Goal: Task Accomplishment & Management: Manage account settings

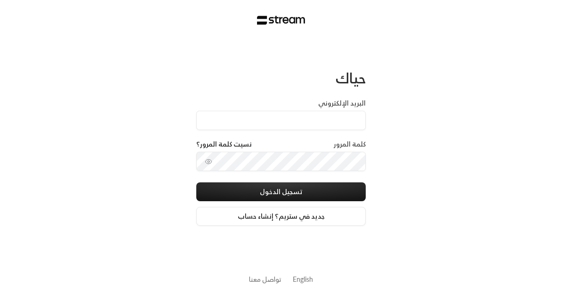
click at [335, 123] on input "البريد الإلكتروني" at bounding box center [281, 120] width 170 height 19
click at [286, 127] on input "البريد الإلكتروني" at bounding box center [281, 120] width 170 height 19
paste input "[EMAIL_ADDRESS][DOMAIN_NAME]"
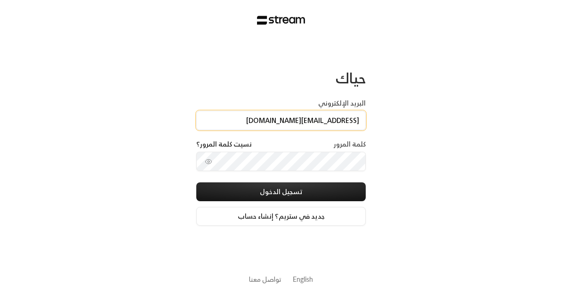
type input "[EMAIL_ADDRESS][DOMAIN_NAME]"
click at [420, 187] on div "حياك البريد الإلكتروني [EMAIL_ADDRESS][DOMAIN_NAME] كلمة المرور نسيت كلمة المرو…" at bounding box center [281, 151] width 562 height 303
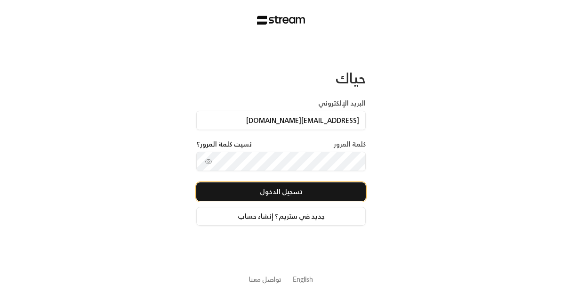
click at [328, 187] on button "تسجيل الدخول" at bounding box center [281, 191] width 170 height 19
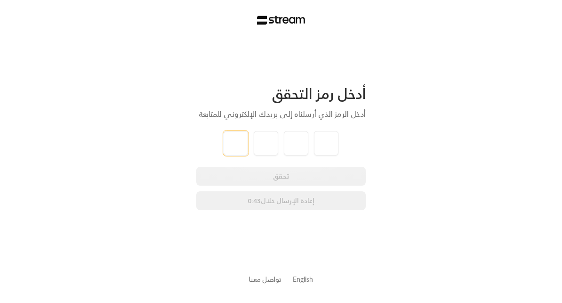
type input "3"
type input "2"
type input "3"
type input "0"
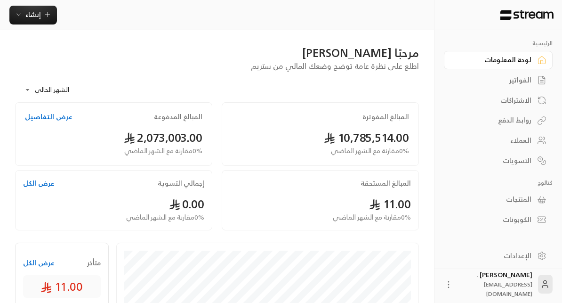
click at [37, 119] on button "عرض التفاصيل" at bounding box center [49, 116] width 48 height 9
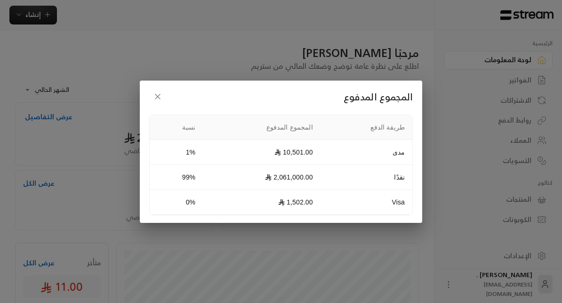
click at [155, 95] on icon "button" at bounding box center [157, 96] width 9 height 9
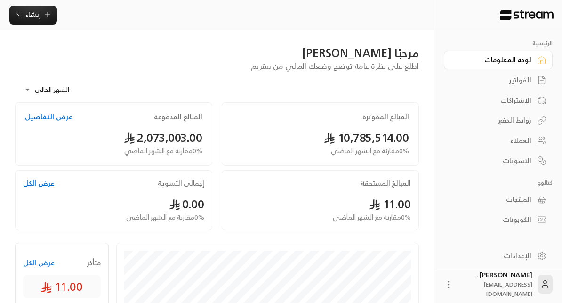
click at [519, 258] on div "الإعدادات" at bounding box center [494, 255] width 76 height 9
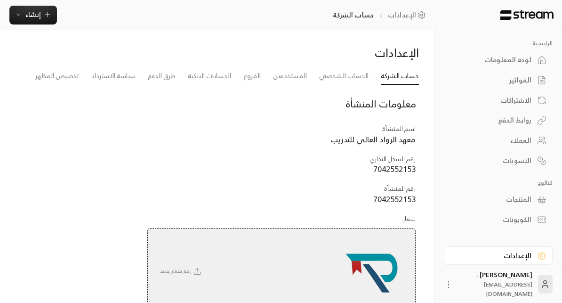
scroll to position [6, 0]
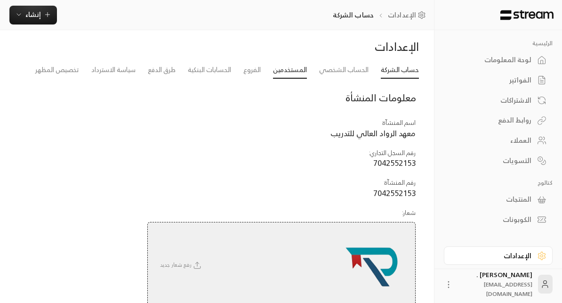
click at [288, 73] on link "المستخدمين" at bounding box center [290, 70] width 34 height 17
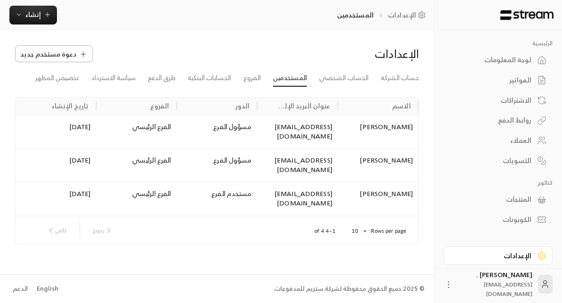
click at [64, 52] on span "دعوة مستخدم جديد" at bounding box center [48, 54] width 56 height 10
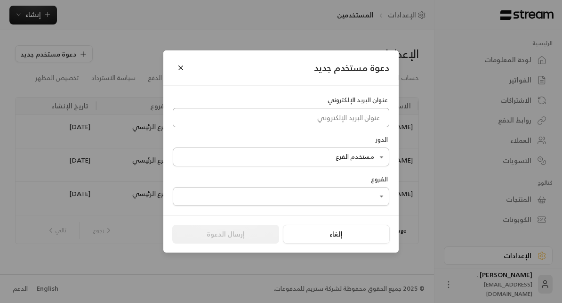
click at [332, 124] on input at bounding box center [281, 117] width 217 height 19
paste input "sultan@rowoad.com"
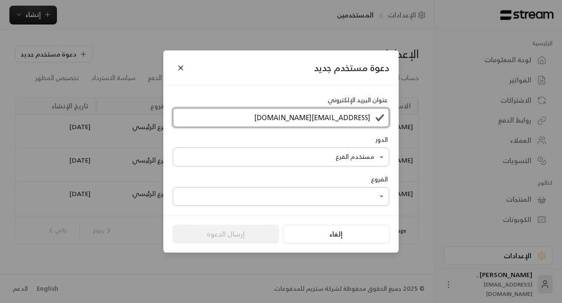
type input "sultan@rowoad.com"
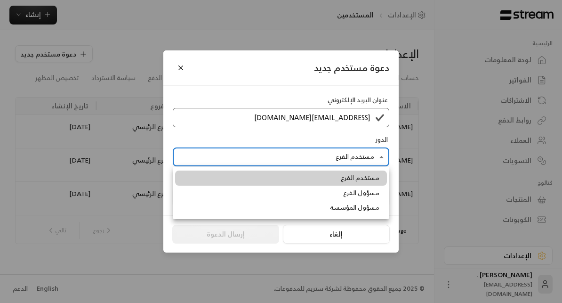
click at [349, 157] on body "الرئيسية لوحة المعلومات الفواتير الاشتراكات روابط الدفع العملاء التسويات كتالوج…" at bounding box center [281, 151] width 562 height 303
click at [332, 209] on span "مسؤول المؤسسة" at bounding box center [354, 207] width 49 height 9
type input "**********"
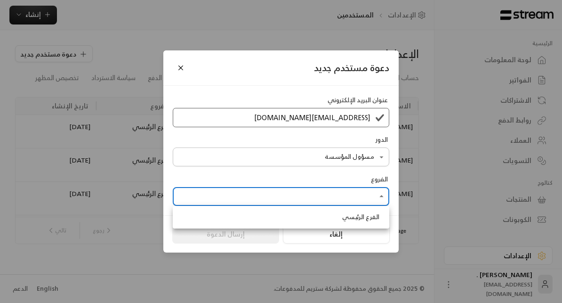
click at [323, 201] on body "الرئيسية لوحة المعلومات الفواتير الاشتراكات روابط الدفع العملاء التسويات كتالوج…" at bounding box center [281, 151] width 562 height 303
click at [325, 214] on li "الفرع الرئيسي" at bounding box center [281, 217] width 212 height 15
type input "**********"
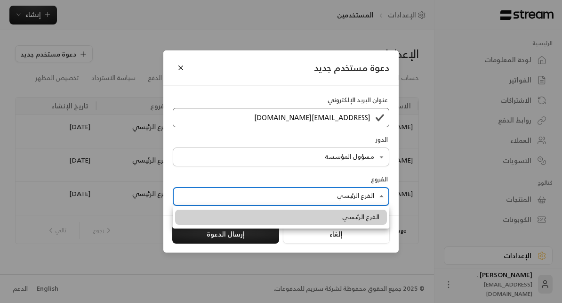
click at [320, 181] on div at bounding box center [281, 151] width 562 height 303
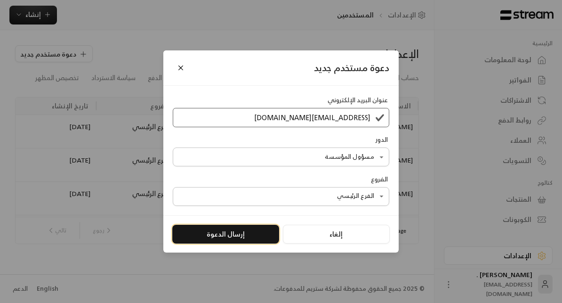
click at [244, 236] on button "إرسال الدعوة" at bounding box center [225, 234] width 107 height 19
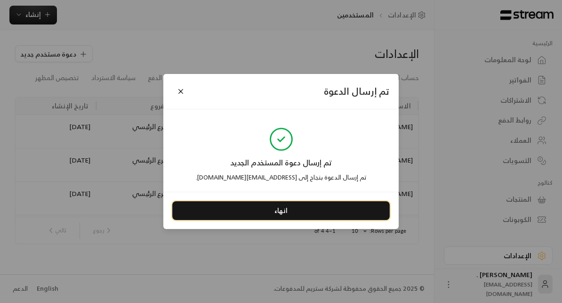
click at [241, 213] on button "انهاء" at bounding box center [281, 210] width 218 height 19
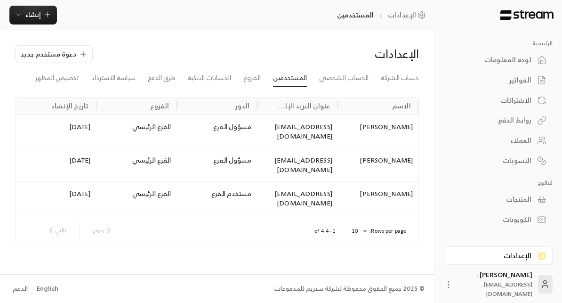
click at [510, 12] on img at bounding box center [527, 15] width 55 height 10
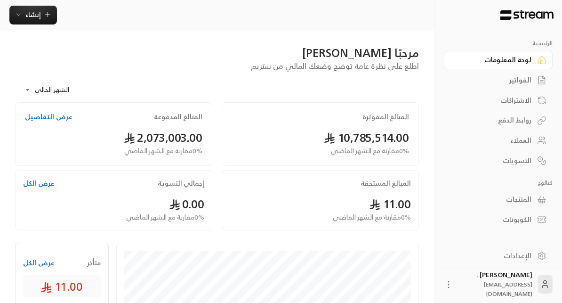
click at [314, 20] on div "إنشاء" at bounding box center [217, 15] width 434 height 19
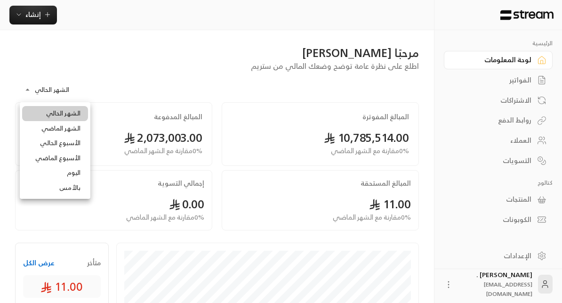
click at [48, 92] on body "**********" at bounding box center [281, 151] width 562 height 303
click at [44, 172] on li "اليوم" at bounding box center [55, 172] width 66 height 15
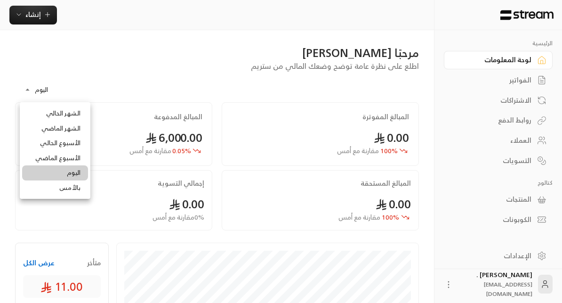
click at [34, 90] on body "الرئيسية لوحة المعلومات الفواتير الاشتراكات روابط الدفع العملاء التسويات كتالوج…" at bounding box center [281, 151] width 562 height 303
click at [47, 192] on li "بالأمس" at bounding box center [55, 187] width 66 height 15
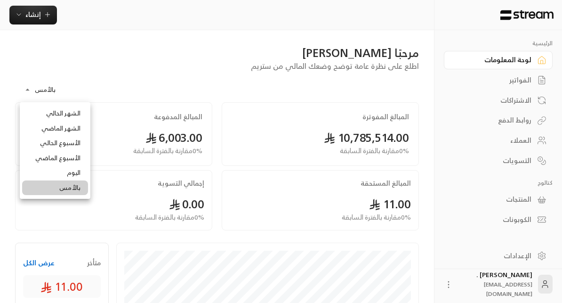
click at [38, 91] on body "الرئيسية لوحة المعلومات الفواتير الاشتراكات روابط الدفع العملاء التسويات كتالوج…" at bounding box center [281, 151] width 562 height 303
click at [57, 172] on li "اليوم" at bounding box center [55, 172] width 66 height 15
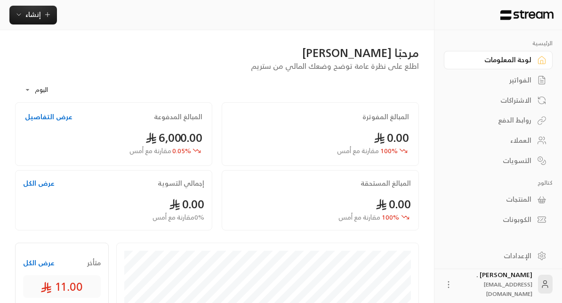
click at [36, 88] on body "الرئيسية لوحة المعلومات الفواتير الاشتراكات روابط الدفع العملاء التسويات كتالوج…" at bounding box center [281, 151] width 562 height 303
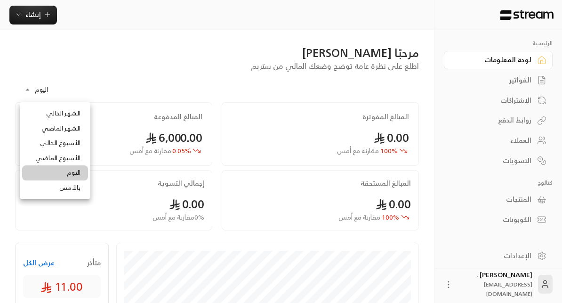
click at [61, 158] on li "الأسبوع الماضي" at bounding box center [55, 158] width 66 height 15
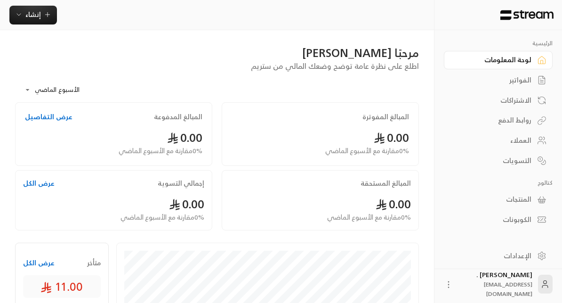
click at [52, 88] on body "**********" at bounding box center [281, 151] width 562 height 303
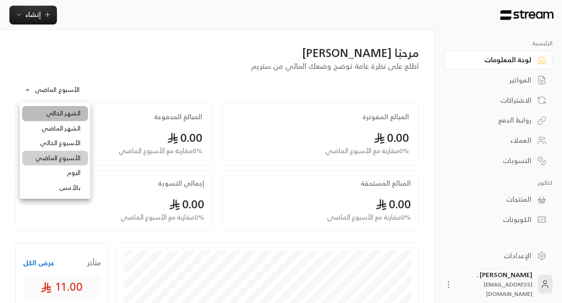
click at [56, 114] on li "الشهر الحالي" at bounding box center [55, 113] width 66 height 15
type input "**********"
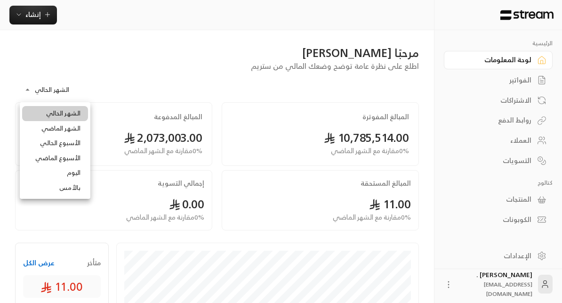
click at [44, 92] on body "**********" at bounding box center [281, 151] width 562 height 303
click at [123, 118] on div at bounding box center [281, 151] width 562 height 303
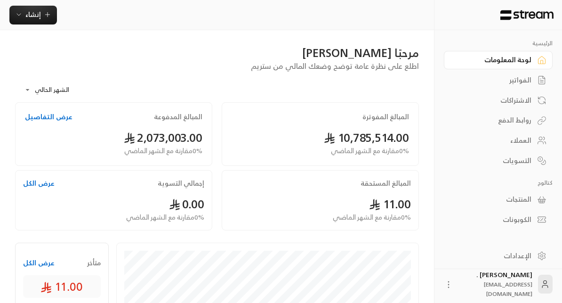
click at [38, 119] on button "عرض التفاصيل" at bounding box center [49, 116] width 48 height 9
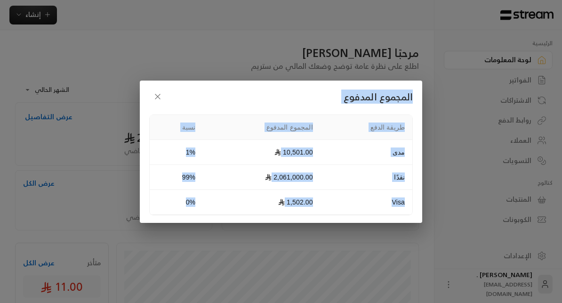
drag, startPoint x: 187, startPoint y: 203, endPoint x: 417, endPoint y: 96, distance: 253.7
click at [417, 96] on div "المجموع المدفوع طريقة الدفع المجموع المدفوع نسبة مدى 10,501.00 1% نقدًا 2,061,0…" at bounding box center [281, 152] width 283 height 142
click at [414, 95] on div "المجموع المدفوع طريقة الدفع المجموع المدفوع نسبة مدى 10,501.00 1% نقدًا 2,061,0…" at bounding box center [281, 152] width 283 height 142
drag, startPoint x: 414, startPoint y: 95, endPoint x: 184, endPoint y: 206, distance: 255.3
click at [184, 206] on div "المجموع المدفوع طريقة الدفع المجموع المدفوع نسبة مدى 10,501.00 1% نقدًا 2,061,0…" at bounding box center [281, 152] width 283 height 142
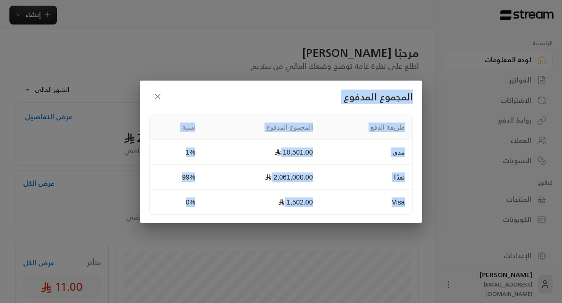
click at [184, 206] on td "0%" at bounding box center [176, 202] width 53 height 25
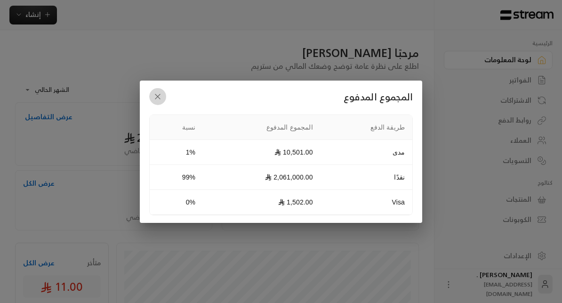
click at [157, 97] on icon "button" at bounding box center [157, 96] width 5 height 5
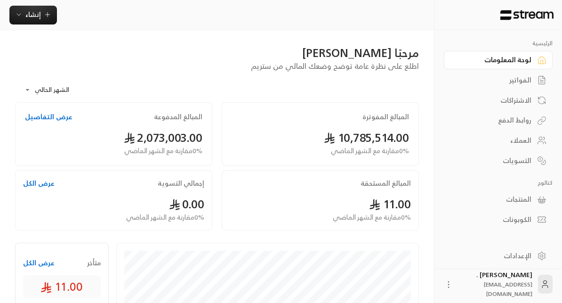
click at [49, 116] on button "عرض التفاصيل" at bounding box center [49, 116] width 48 height 9
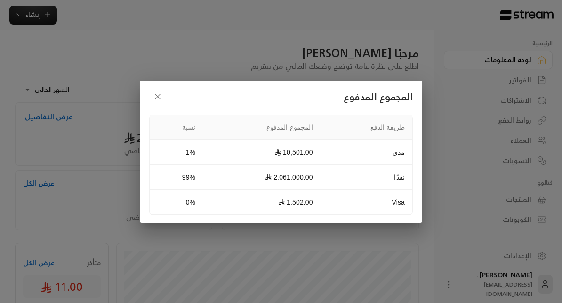
click at [159, 98] on icon "button" at bounding box center [157, 96] width 9 height 9
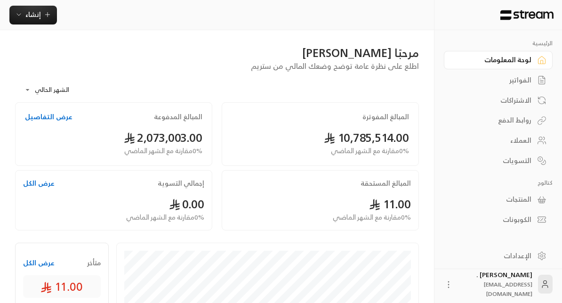
click at [515, 62] on div "لوحة المعلومات" at bounding box center [494, 59] width 76 height 9
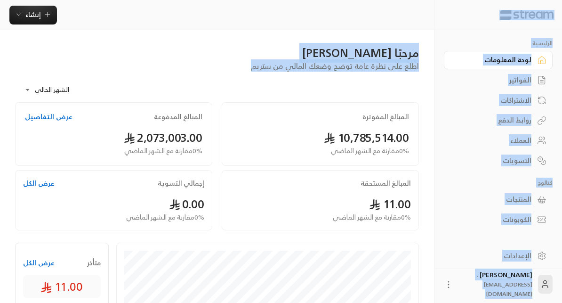
drag, startPoint x: 249, startPoint y: 65, endPoint x: 542, endPoint y: 0, distance: 300.0
click at [533, 4] on div at bounding box center [499, 15] width 128 height 30
drag, startPoint x: 253, startPoint y: 70, endPoint x: 558, endPoint y: 9, distance: 310.3
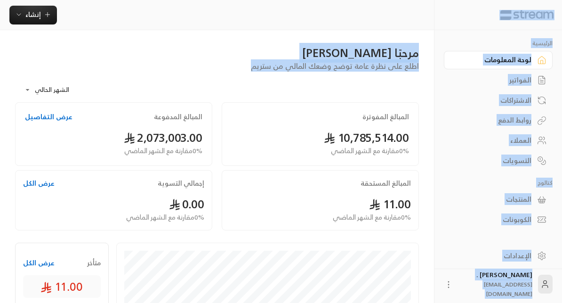
click at [261, 56] on div "مرحبًا عبدالرحمن" at bounding box center [217, 52] width 404 height 15
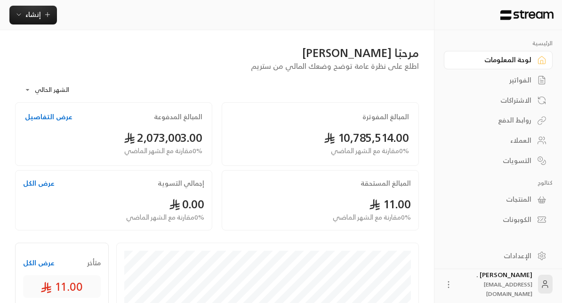
click at [513, 65] on div "لوحة المعلومات" at bounding box center [494, 59] width 76 height 9
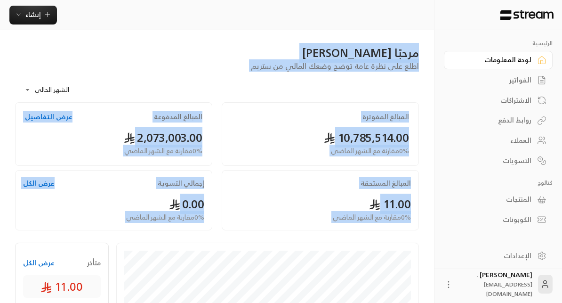
drag, startPoint x: 427, startPoint y: 42, endPoint x: 220, endPoint y: 242, distance: 287.2
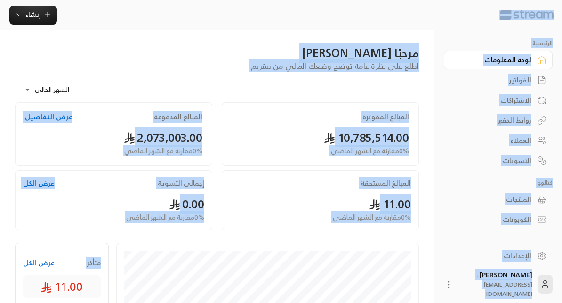
drag, startPoint x: 65, startPoint y: 236, endPoint x: 555, endPoint y: 10, distance: 540.4
click at [553, 7] on div at bounding box center [499, 15] width 128 height 30
drag, startPoint x: 555, startPoint y: 4, endPoint x: 203, endPoint y: 206, distance: 405.5
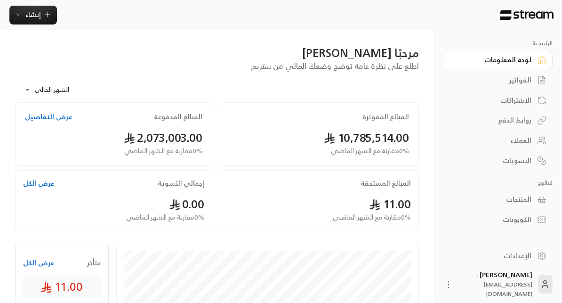
click at [198, 227] on div "إجمالي التسوية عرض الكل 0.00 0 % مقارنة مع الشهر الماضي" at bounding box center [113, 200] width 197 height 60
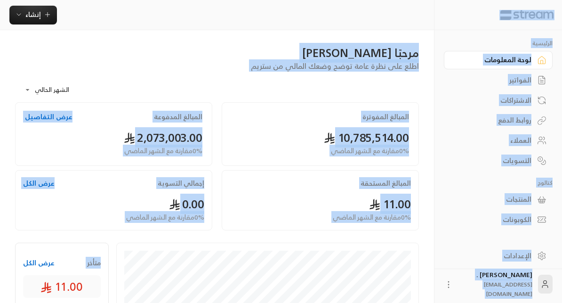
drag, startPoint x: 17, startPoint y: 236, endPoint x: 550, endPoint y: 16, distance: 576.2
click at [553, 15] on img at bounding box center [527, 15] width 55 height 10
click at [548, 4] on div at bounding box center [499, 15] width 128 height 30
drag, startPoint x: 550, startPoint y: 3, endPoint x: 148, endPoint y: 239, distance: 465.6
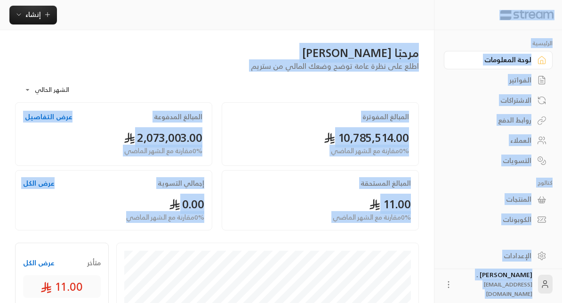
click at [216, 215] on div "إجمالي التسوية عرض الكل 0.00 0 % مقارنة مع الشهر الماضي" at bounding box center [113, 200] width 207 height 60
drag, startPoint x: 21, startPoint y: 232, endPoint x: 548, endPoint y: 8, distance: 573.4
click at [556, 5] on div at bounding box center [499, 15] width 128 height 30
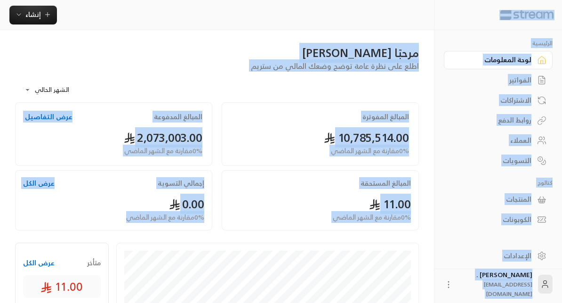
drag, startPoint x: 556, startPoint y: 5, endPoint x: 165, endPoint y: 229, distance: 450.1
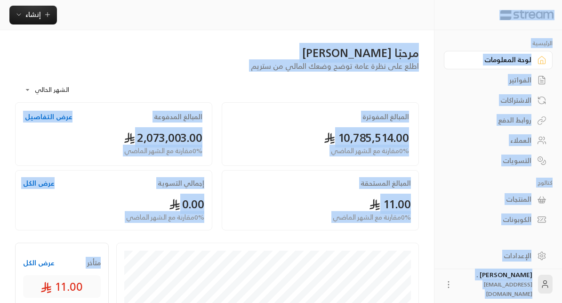
drag, startPoint x: 24, startPoint y: 236, endPoint x: 553, endPoint y: 18, distance: 571.8
click at [558, 19] on div at bounding box center [499, 15] width 128 height 30
drag, startPoint x: 554, startPoint y: 8, endPoint x: 201, endPoint y: 219, distance: 411.1
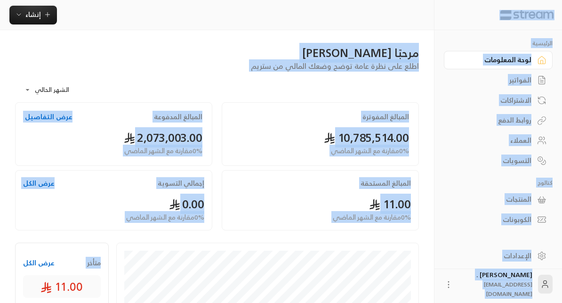
drag, startPoint x: 22, startPoint y: 235, endPoint x: 558, endPoint y: 4, distance: 583.6
click at [554, 3] on div at bounding box center [499, 15] width 128 height 30
